Goal: Task Accomplishment & Management: Use online tool/utility

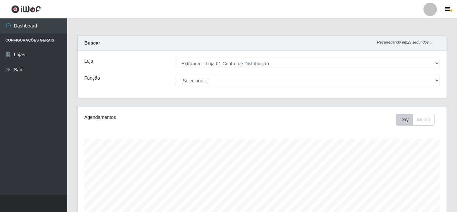
select select "435"
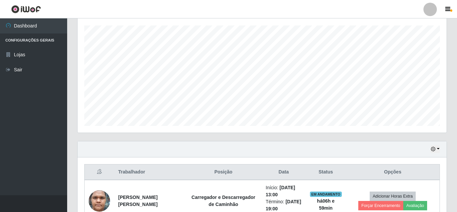
scroll to position [139, 369]
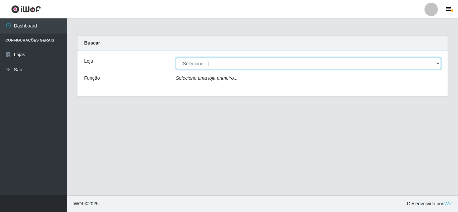
click at [191, 61] on select "[Selecione...] Extrabom - Loja 01 Centro de Distribuição" at bounding box center [308, 64] width 265 height 12
click at [176, 58] on select "[Selecione...] Extrabom - Loja 01 Centro de Distribuição" at bounding box center [308, 64] width 265 height 12
click at [197, 66] on select "[Selecione...] Extrabom - Loja 01 Centro de Distribuição" at bounding box center [308, 64] width 265 height 12
select select "435"
click at [176, 58] on select "[Selecione...] Extrabom - Loja 01 Centro de Distribuição" at bounding box center [308, 64] width 265 height 12
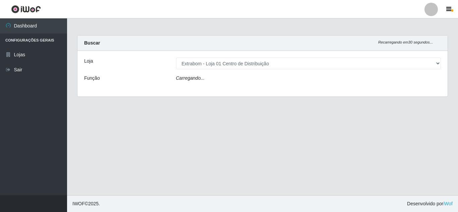
click at [196, 81] on icon "Carregando..." at bounding box center [190, 78] width 29 height 5
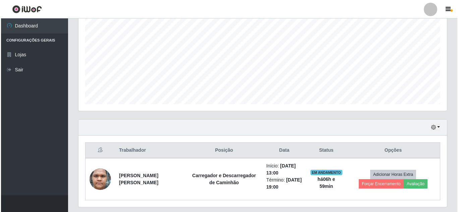
scroll to position [156, 0]
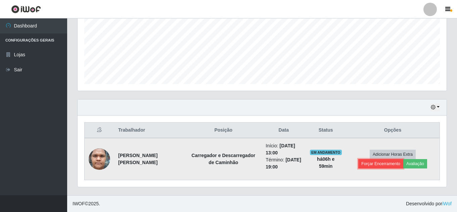
click at [374, 164] on button "Forçar Encerramento" at bounding box center [380, 163] width 45 height 9
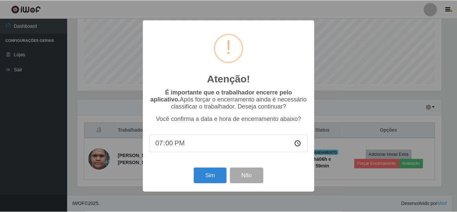
scroll to position [139, 365]
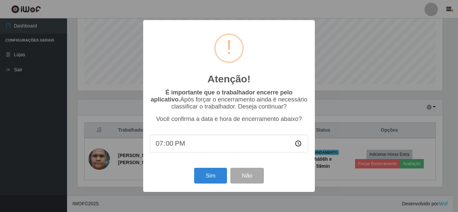
drag, startPoint x: 201, startPoint y: 23, endPoint x: 243, endPoint y: 26, distance: 42.7
click at [242, 26] on div "Atenção! × É importante que o trabalhador encerre pelo aplicativo. Após forçar …" at bounding box center [229, 106] width 172 height 172
click at [253, 184] on button "Não" at bounding box center [247, 176] width 33 height 16
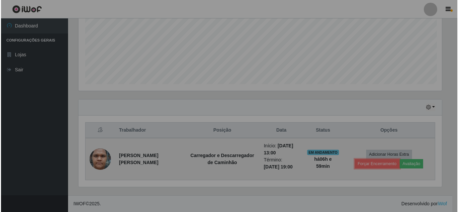
scroll to position [139, 369]
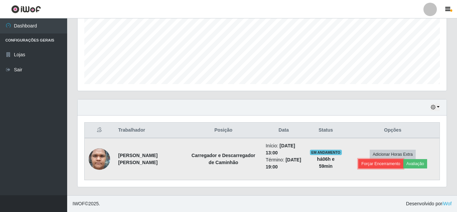
click at [377, 166] on button "Forçar Encerramento" at bounding box center [380, 163] width 45 height 9
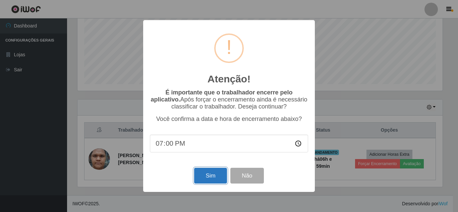
click at [209, 178] on button "Sim" at bounding box center [210, 176] width 33 height 16
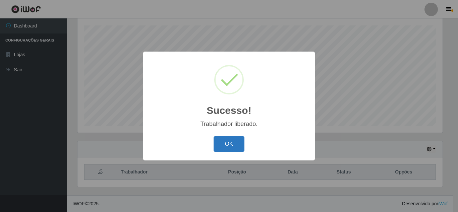
click at [233, 145] on button "OK" at bounding box center [229, 145] width 31 height 16
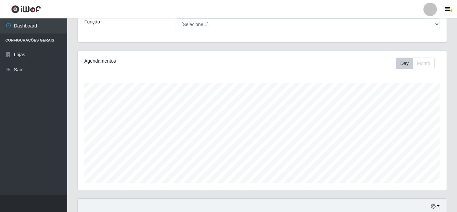
scroll to position [0, 0]
